Goal: Task Accomplishment & Management: Complete application form

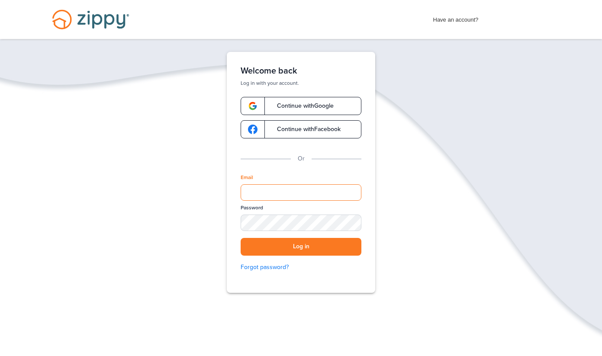
click at [282, 191] on input "Email" at bounding box center [301, 192] width 121 height 16
type input "**********"
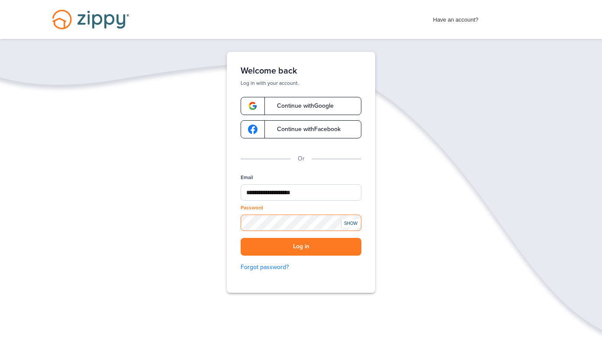
click at [241, 238] on button "Log in" at bounding box center [301, 247] width 121 height 18
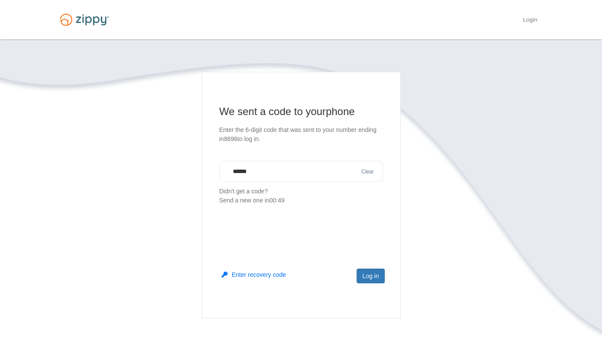
type input "******"
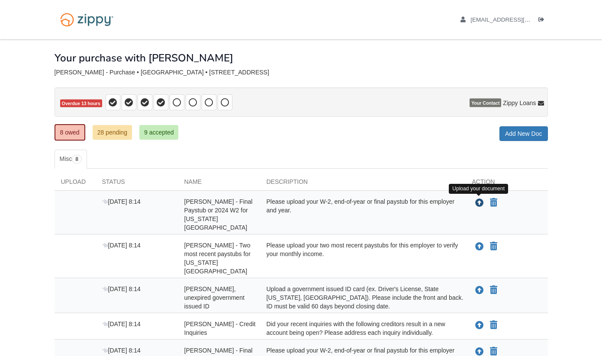
click at [476, 201] on icon "Upload Jaime Kriz - Final Paystub or 2024 W2 for Washington University" at bounding box center [480, 203] width 9 height 9
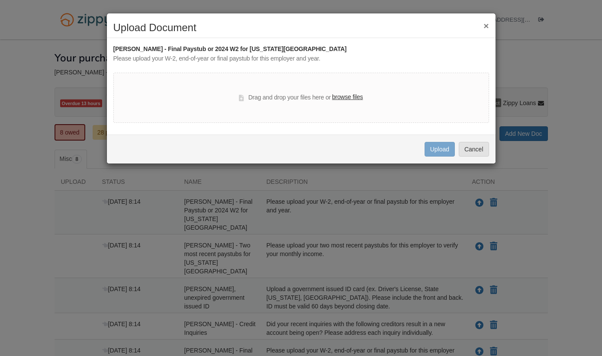
click at [346, 99] on label "browse files" at bounding box center [347, 98] width 31 height 10
click at [0, 0] on input "browse files" at bounding box center [0, 0] width 0 height 0
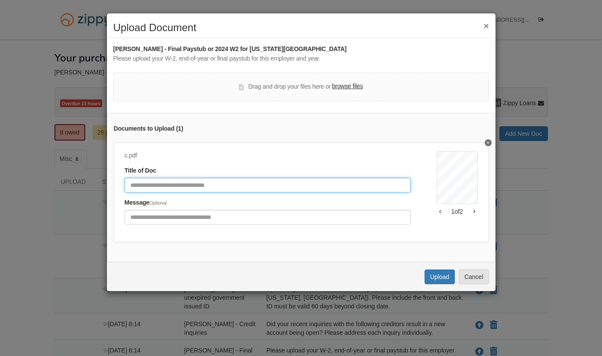
click at [294, 183] on input "Document Title" at bounding box center [268, 185] width 286 height 15
type input "********"
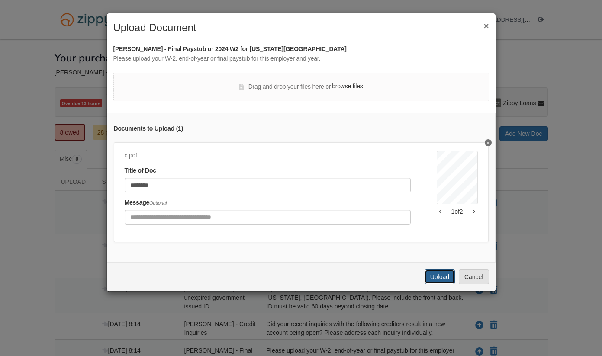
click at [435, 281] on button "Upload" at bounding box center [440, 277] width 30 height 15
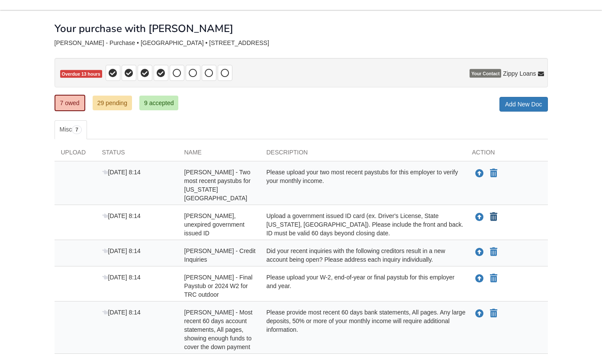
scroll to position [44, 0]
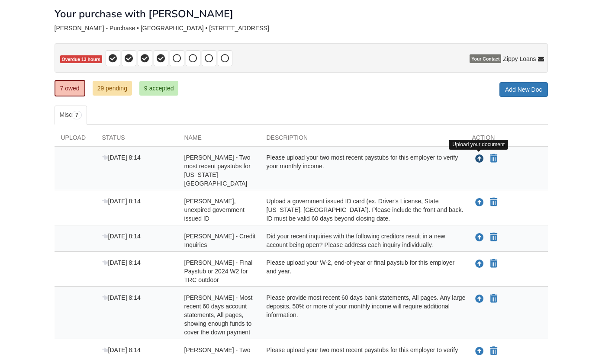
click at [476, 158] on icon "Upload Jaime Kriz - Two most recent paystubs for Washington University" at bounding box center [480, 159] width 9 height 9
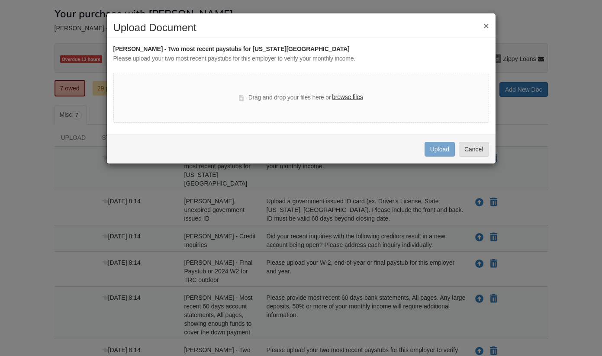
click at [353, 97] on label "browse files" at bounding box center [347, 98] width 31 height 10
click at [0, 0] on input "browse files" at bounding box center [0, 0] width 0 height 0
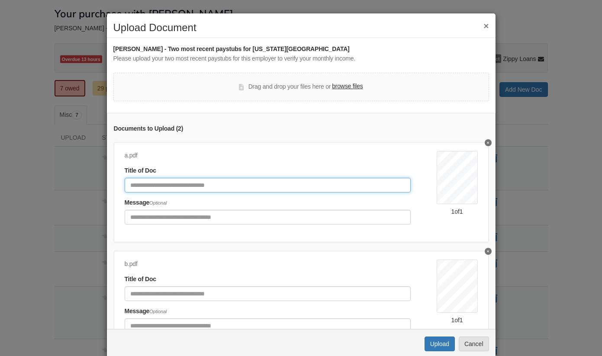
click at [241, 185] on input "Document Title" at bounding box center [268, 185] width 286 height 15
type input "*********"
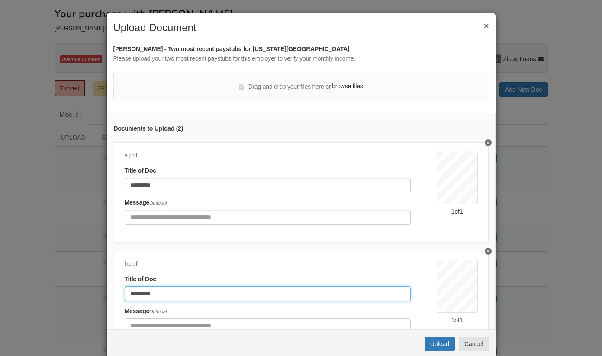
scroll to position [42, 0]
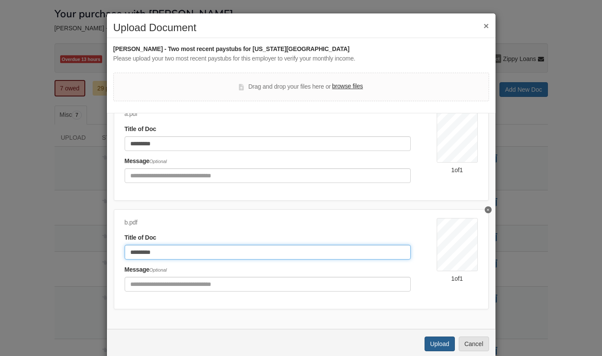
type input "*********"
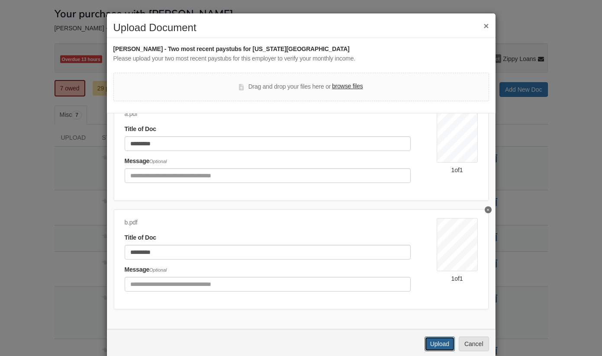
click at [437, 343] on button "Upload" at bounding box center [440, 344] width 30 height 15
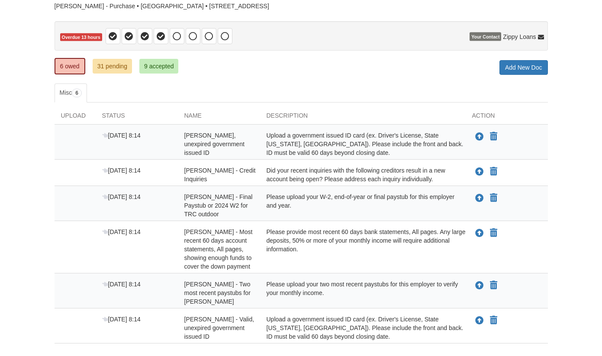
scroll to position [88, 0]
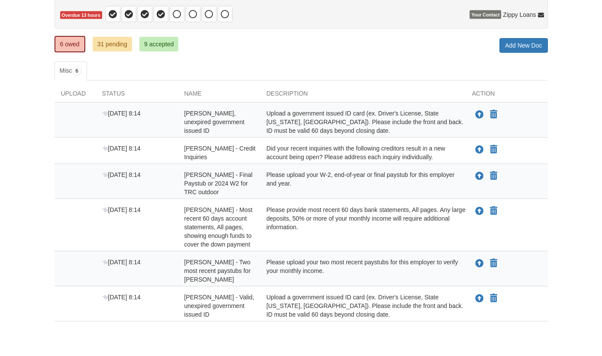
click at [294, 157] on div "Did your recent inquiries with the following creditors result in a new account …" at bounding box center [363, 152] width 206 height 17
click at [479, 146] on icon "Upload Kyle Kriz - Credit Inquiries" at bounding box center [480, 150] width 9 height 9
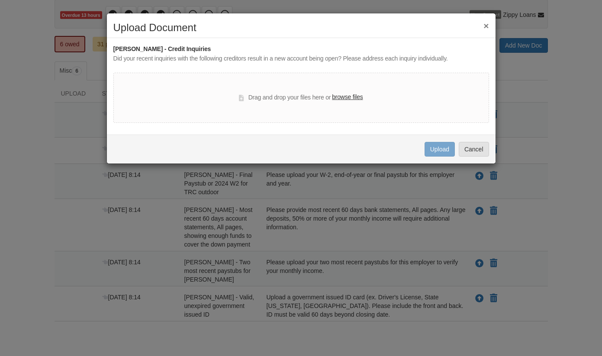
click at [486, 22] on button "×" at bounding box center [486, 25] width 5 height 9
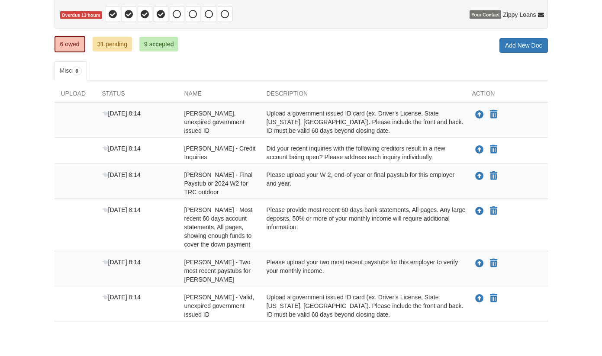
click at [39, 66] on body "[EMAIL_ADDRESS][DOMAIN_NAME] Logout" at bounding box center [301, 152] width 602 height 480
click at [478, 113] on icon "Upload Jaime Kriz - Valid, unexpired government issued ID" at bounding box center [480, 115] width 9 height 9
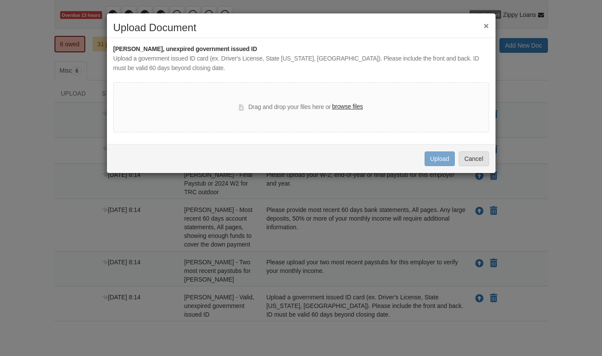
click at [359, 110] on label "browse files" at bounding box center [347, 107] width 31 height 10
click at [0, 0] on input "browse files" at bounding box center [0, 0] width 0 height 0
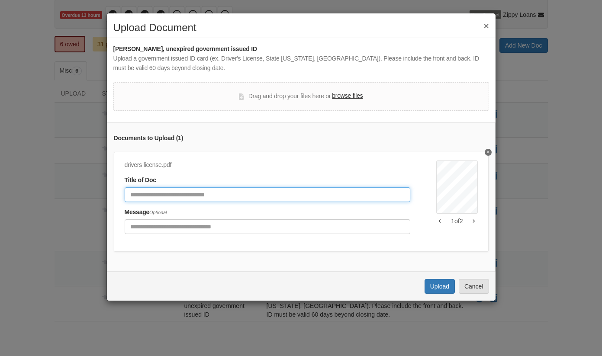
click at [214, 199] on input "Document Title" at bounding box center [268, 195] width 286 height 15
type input "**********"
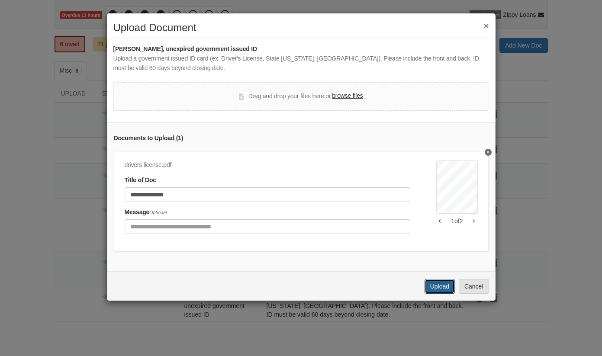
click at [442, 288] on button "Upload" at bounding box center [440, 286] width 30 height 15
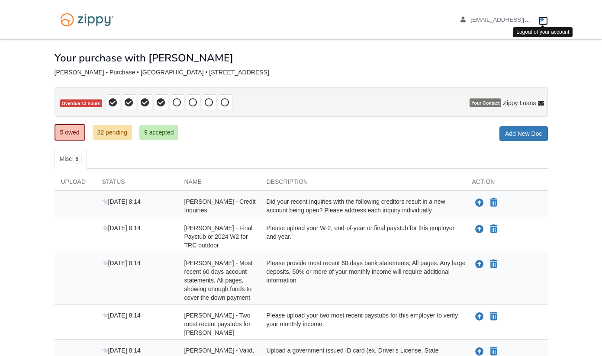
click at [540, 18] on icon "Log out" at bounding box center [542, 20] width 6 height 6
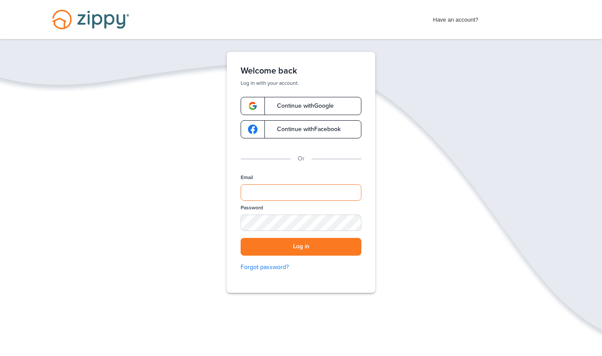
click at [278, 188] on input "Email" at bounding box center [301, 192] width 121 height 16
type input "**********"
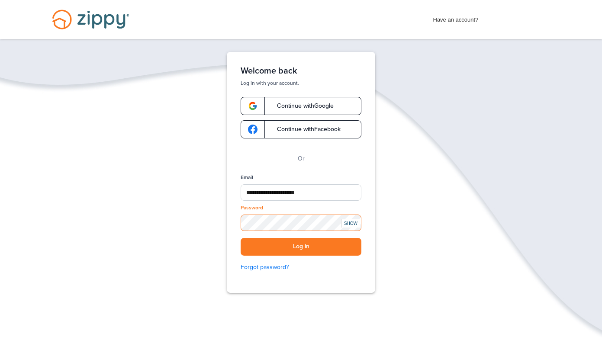
click at [241, 238] on button "Log in" at bounding box center [301, 247] width 121 height 18
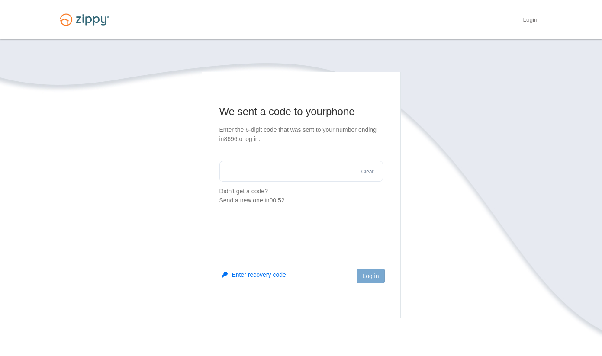
click at [293, 178] on input "text" at bounding box center [302, 171] width 164 height 21
type input "******"
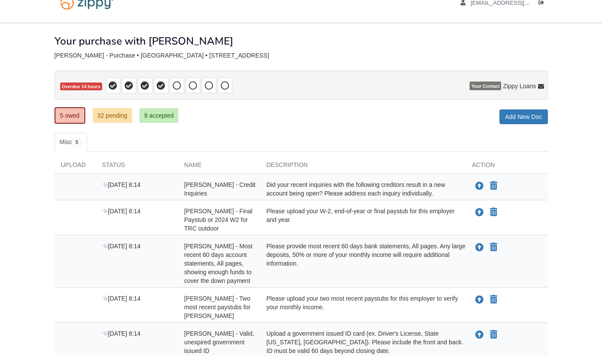
scroll to position [44, 0]
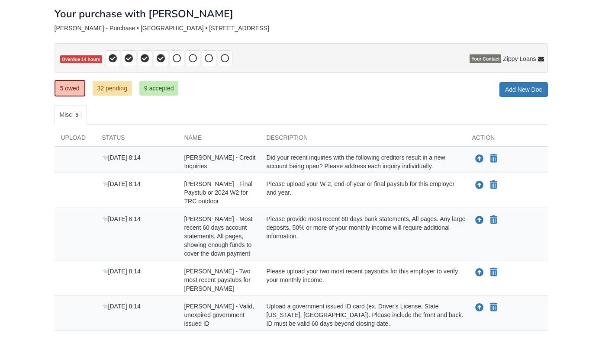
click at [416, 151] on div "Aug 14 8:14 Kyle Kriz - Credit Inquiries Did your recent inquiries with the fol…" at bounding box center [302, 160] width 494 height 26
click at [408, 157] on div "Did your recent inquiries with the following creditors result in a new account …" at bounding box center [363, 161] width 206 height 17
click at [477, 161] on icon "Upload Kyle Kriz - Credit Inquiries" at bounding box center [480, 159] width 9 height 9
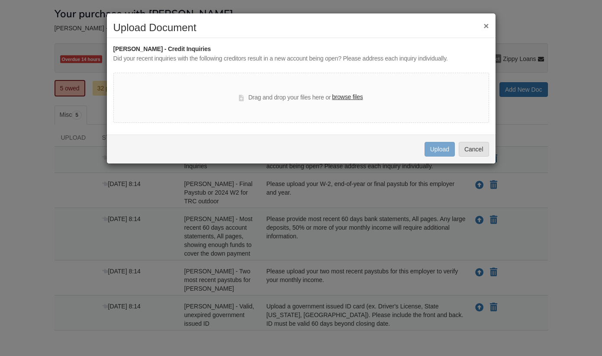
click at [338, 55] on div "Kyle Kriz - Credit Inquiries Did your recent inquiries with the following credi…" at bounding box center [301, 54] width 376 height 19
click at [455, 49] on div "Kyle Kriz - Credit Inquiries" at bounding box center [301, 50] width 376 height 10
click at [489, 23] on button "×" at bounding box center [486, 25] width 5 height 9
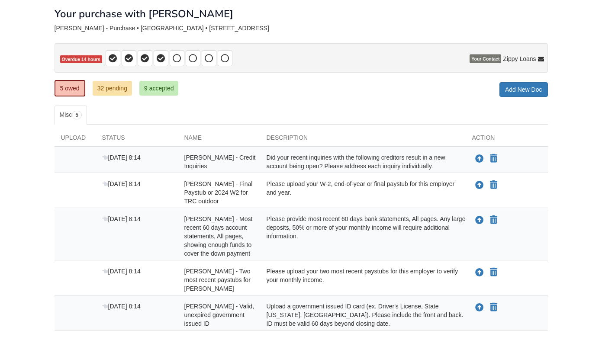
click at [425, 162] on div "Did your recent inquiries with the following creditors result in a new account …" at bounding box center [363, 161] width 206 height 17
click at [356, 165] on div "Did your recent inquiries with the following creditors result in a new account …" at bounding box center [363, 161] width 206 height 17
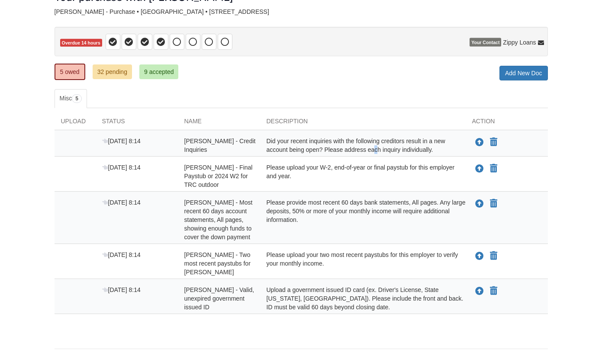
scroll to position [71, 0]
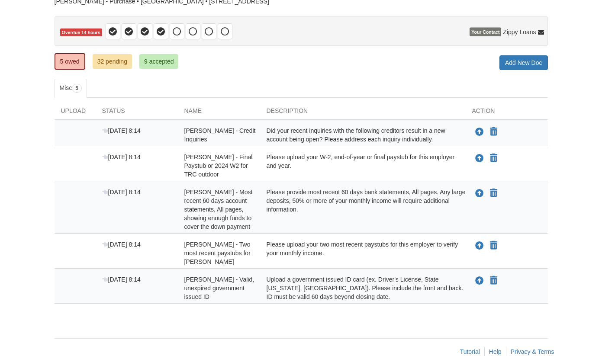
click at [294, 87] on ul "Misc 5" at bounding box center [302, 88] width 494 height 19
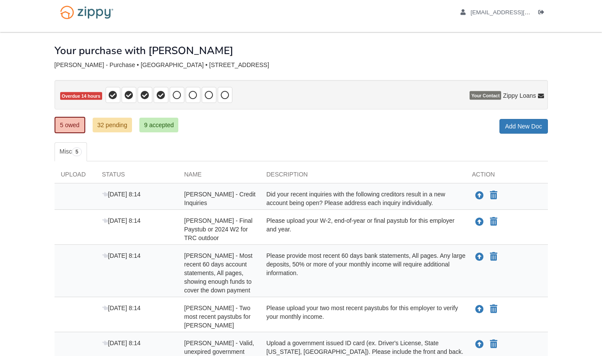
scroll to position [0, 0]
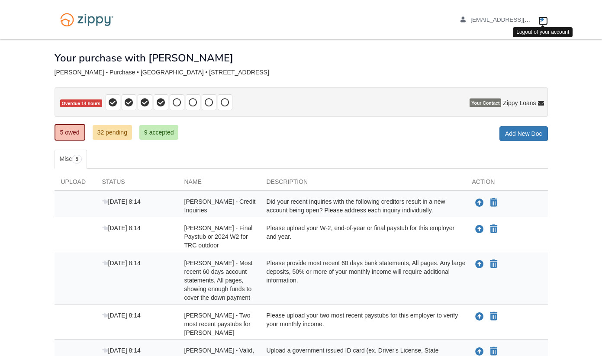
click at [541, 24] on link "Logout" at bounding box center [544, 20] width 10 height 9
